Goal: Navigation & Orientation: Find specific page/section

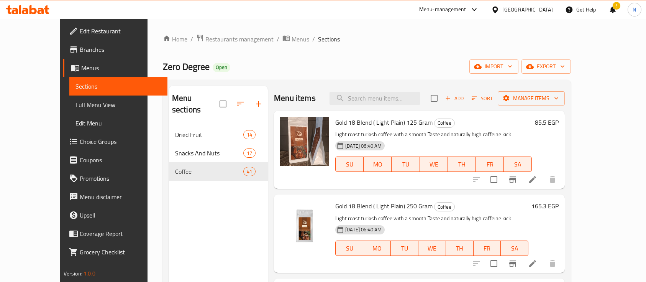
click at [205, 35] on span "Restaurants management" at bounding box center [239, 38] width 68 height 9
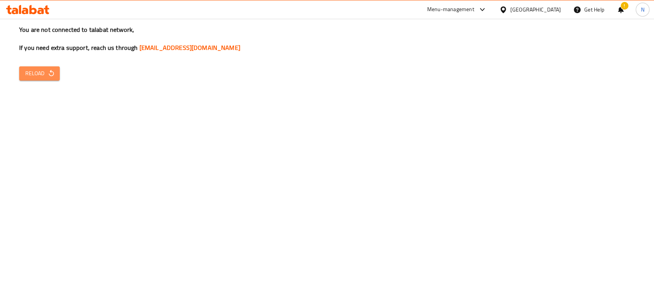
click at [42, 69] on span "Reload" at bounding box center [39, 74] width 28 height 10
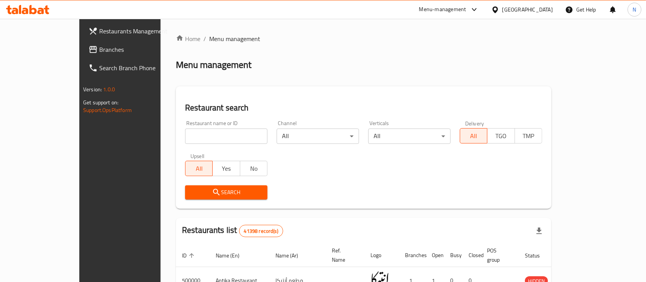
click at [99, 51] on span "Branches" at bounding box center [140, 49] width 82 height 9
